Goal: Information Seeking & Learning: Learn about a topic

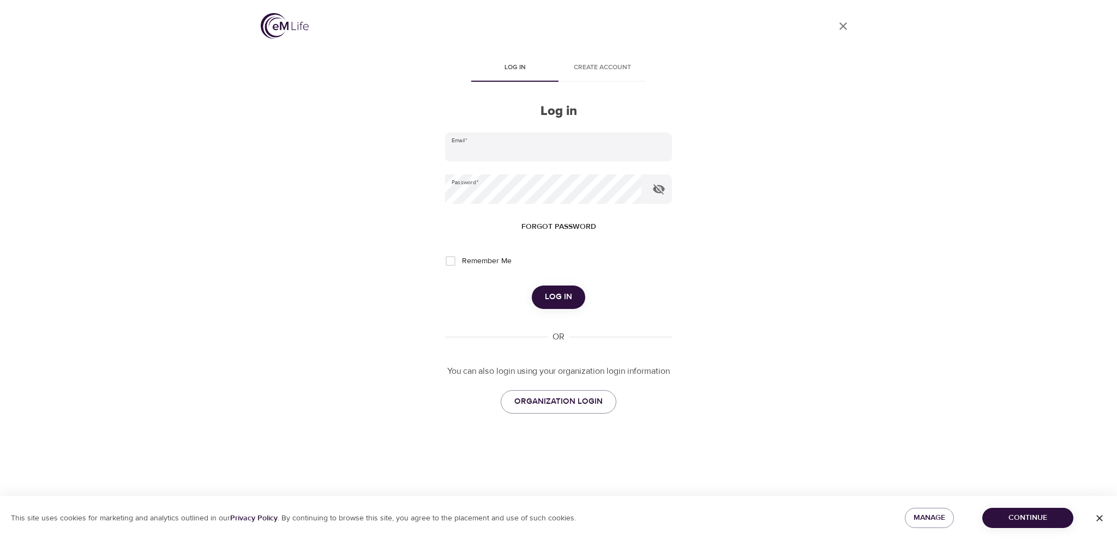
type input "[PERSON_NAME][EMAIL_ADDRESS][PERSON_NAME][DOMAIN_NAME]"
click at [563, 293] on span "Log in" at bounding box center [558, 297] width 27 height 14
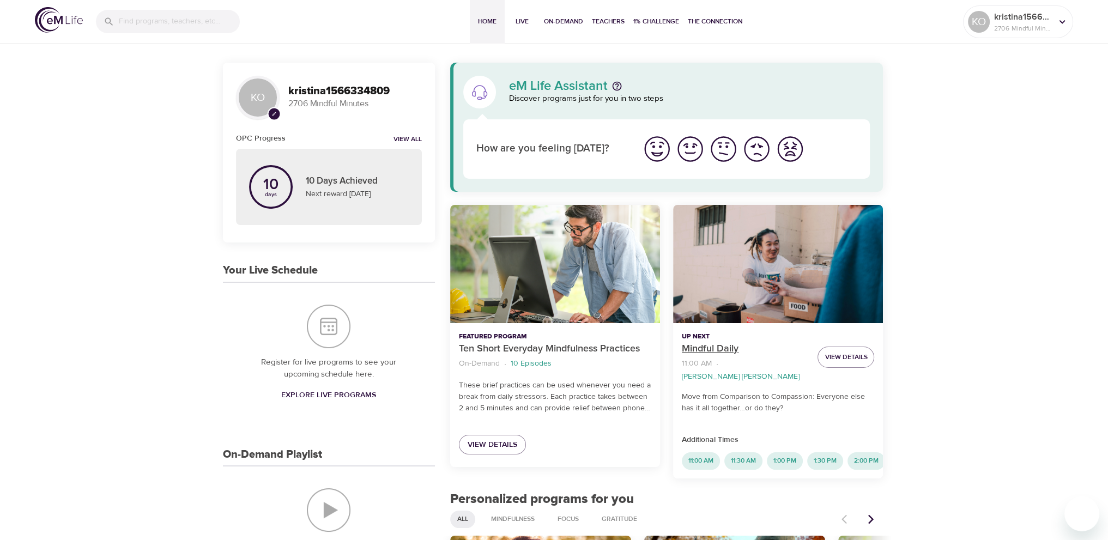
click at [701, 346] on p "Mindful Daily" at bounding box center [745, 349] width 127 height 15
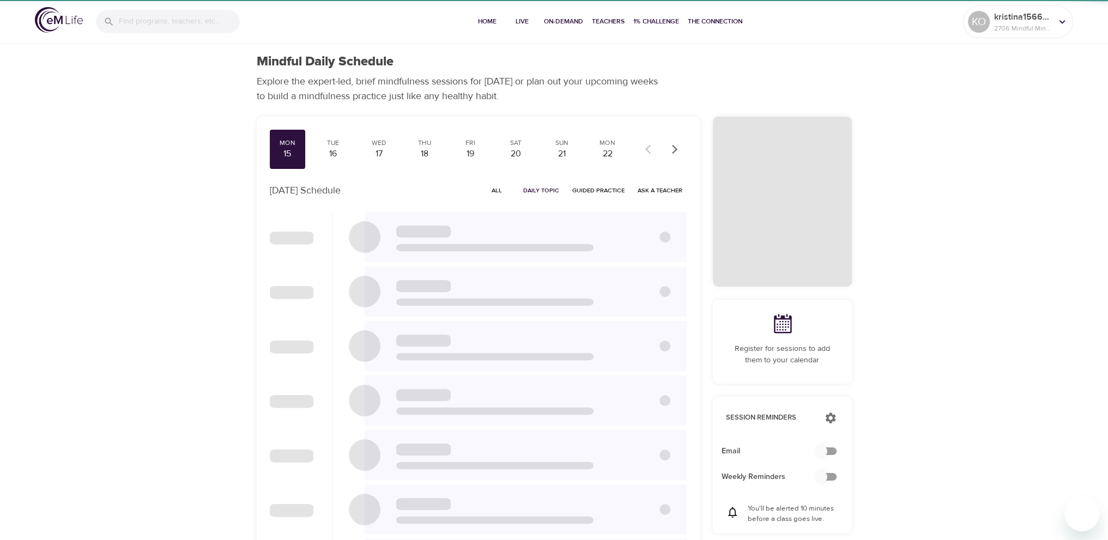
checkbox input "true"
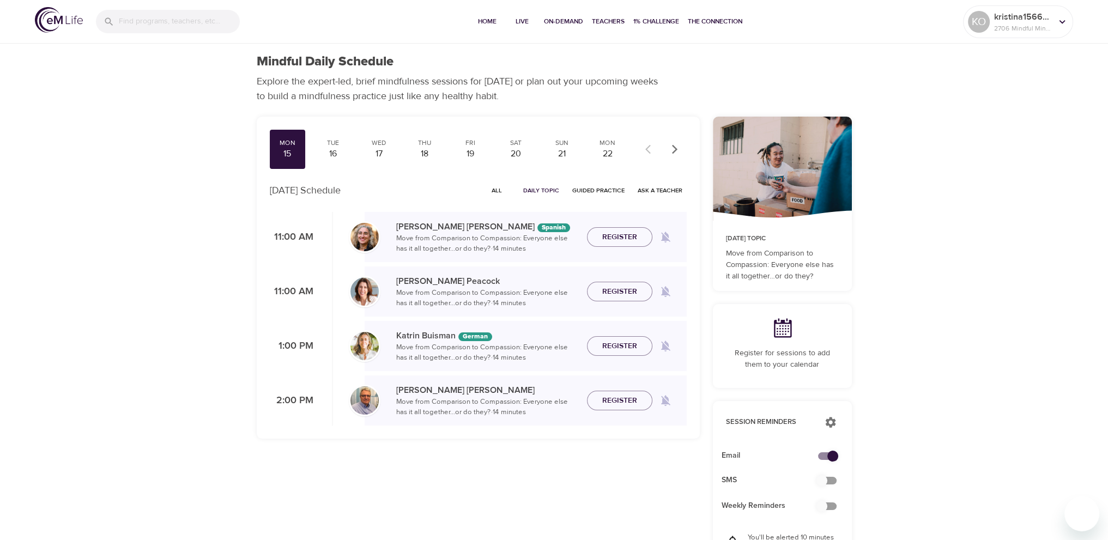
click at [498, 190] on span "All" at bounding box center [497, 190] width 26 height 10
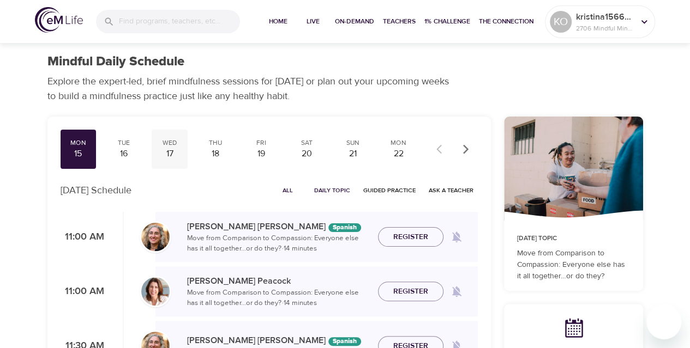
click at [177, 142] on div "Wed" at bounding box center [169, 142] width 27 height 9
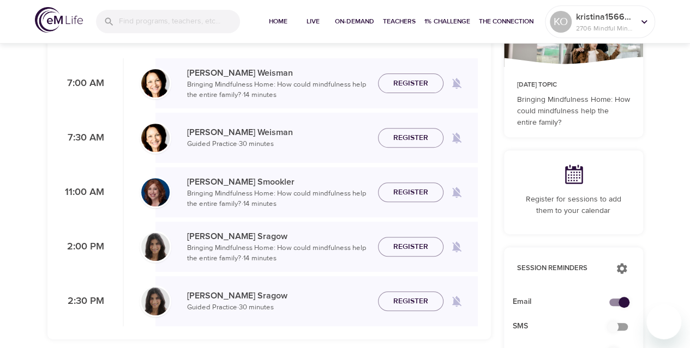
scroll to position [109, 0]
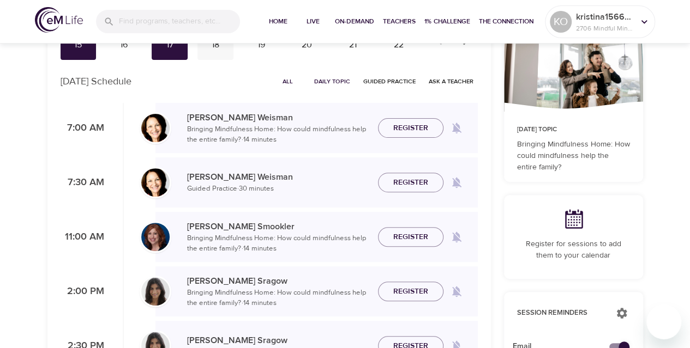
click at [207, 45] on div "18" at bounding box center [215, 45] width 27 height 13
